Goal: Task Accomplishment & Management: Manage account settings

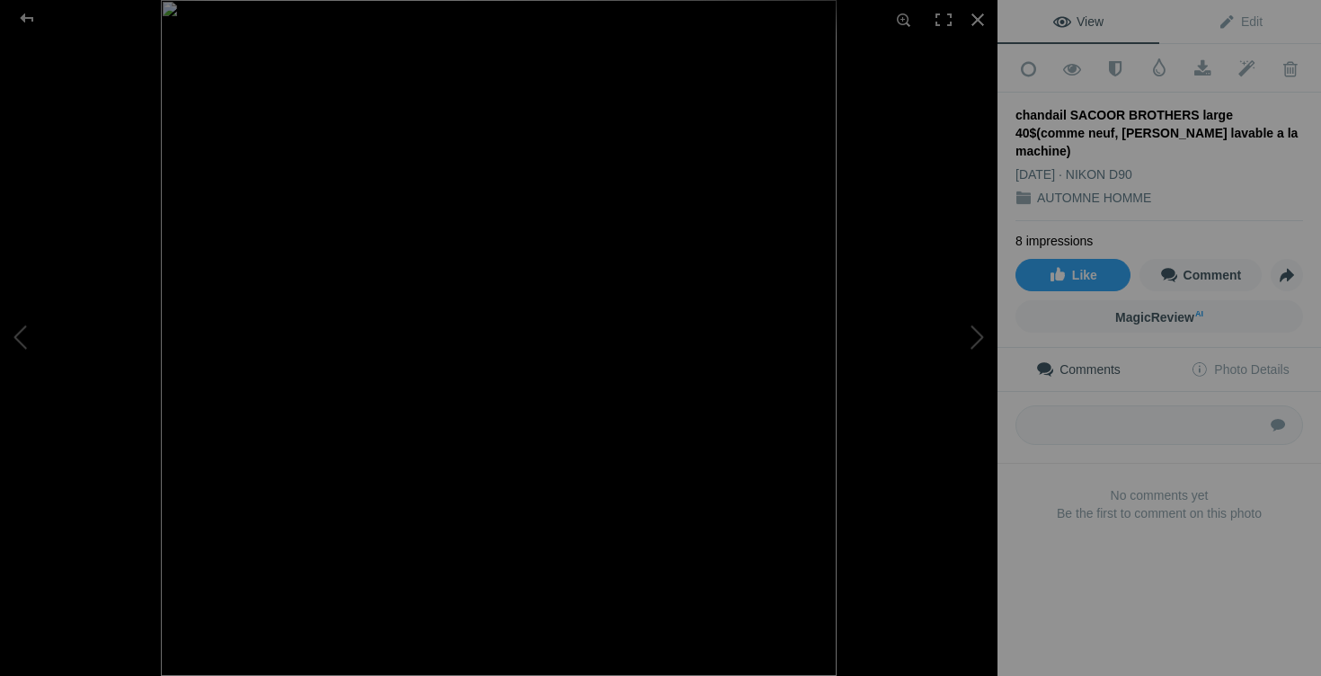
scroll to position [433, 0]
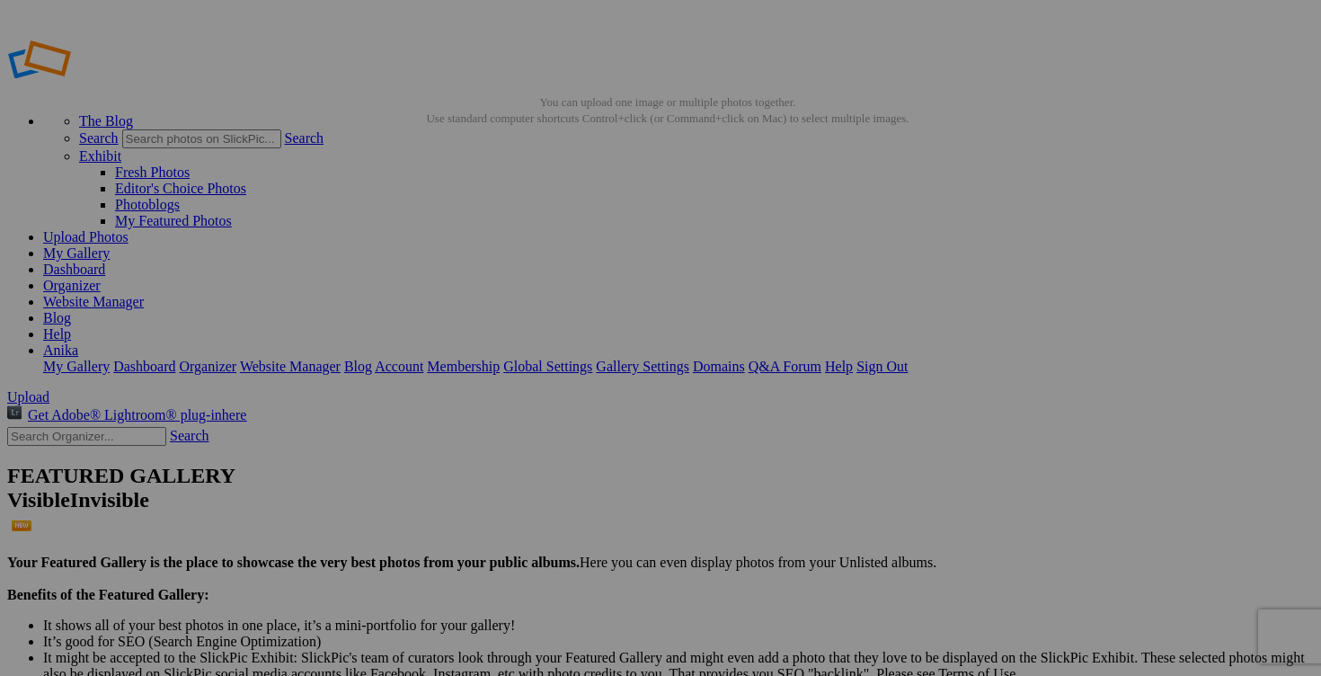
click at [110, 245] on link "My Gallery" at bounding box center [76, 252] width 66 height 15
